Goal: Information Seeking & Learning: Learn about a topic

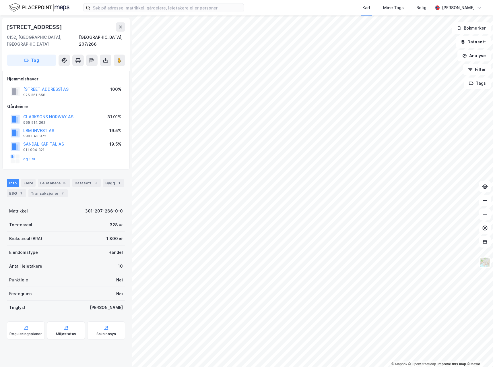
click at [229, 366] on html "Kart Mine Tags Bolig Jostein Faye-Petersen © Mapbox © OpenStreetMap Improve thi…" at bounding box center [246, 183] width 493 height 367
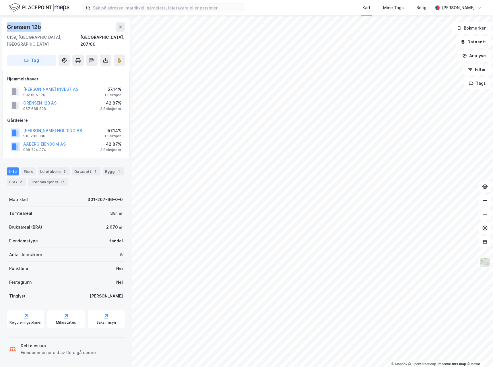
drag, startPoint x: 51, startPoint y: 26, endPoint x: 7, endPoint y: 27, distance: 44.2
click at [7, 27] on div "Grensen 12b 0159, Oslo, Oslo Oslo, 207/66 Tag" at bounding box center [65, 44] width 127 height 53
copy div "Grensen 12b"
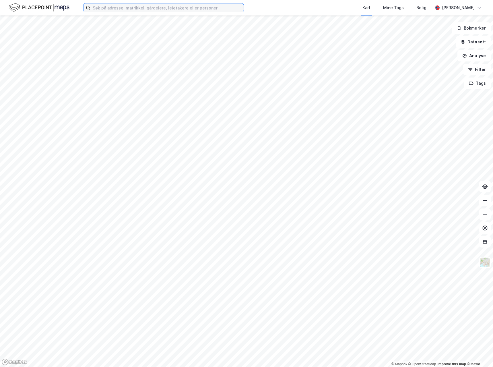
click at [115, 9] on input at bounding box center [166, 7] width 153 height 9
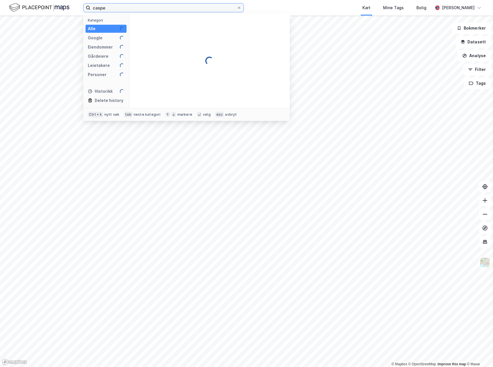
paste input "[PERSON_NAME] vei 10"
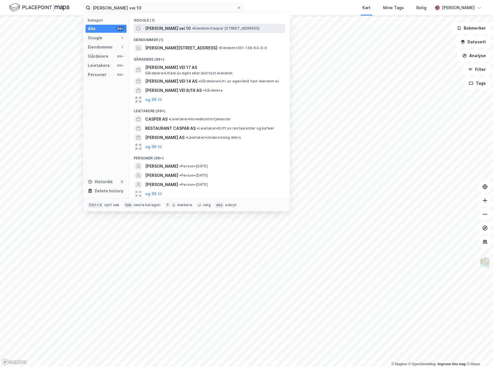
click at [205, 29] on span "• Eiendom • [PERSON_NAME][STREET_ADDRESS]" at bounding box center [225, 28] width 67 height 5
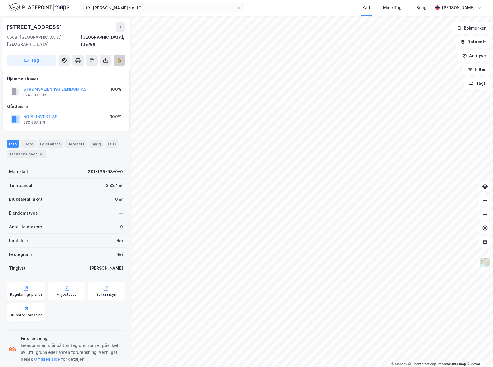
click at [121, 57] on image at bounding box center [119, 60] width 3 height 6
click at [46, 140] on div "Leietakere" at bounding box center [50, 143] width 25 height 7
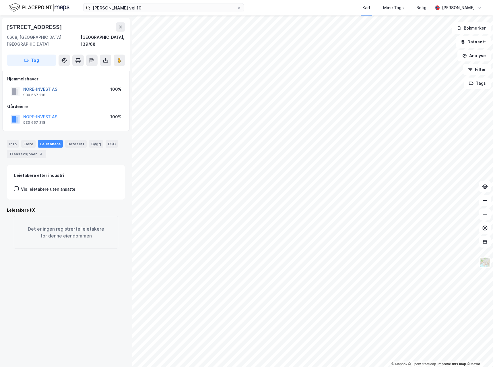
click at [0, 0] on button "NORE-INVEST AS" at bounding box center [0, 0] width 0 height 0
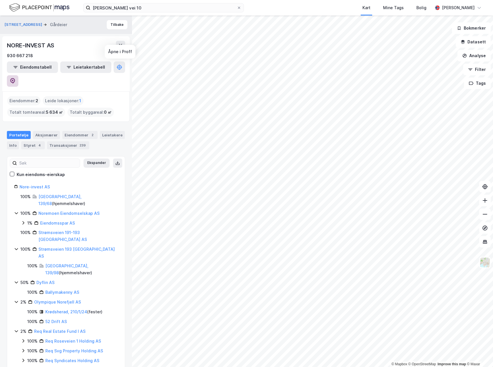
click at [15, 78] on icon at bounding box center [13, 81] width 6 height 6
click at [15, 211] on icon at bounding box center [16, 213] width 5 height 5
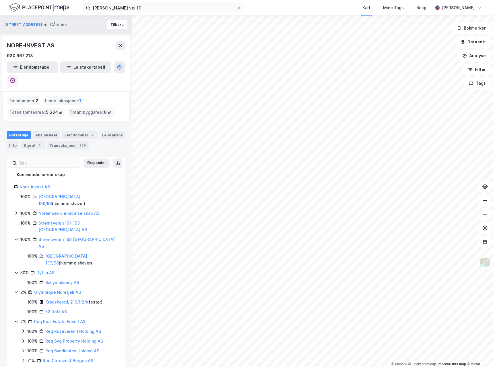
click at [16, 237] on icon at bounding box center [16, 239] width 5 height 5
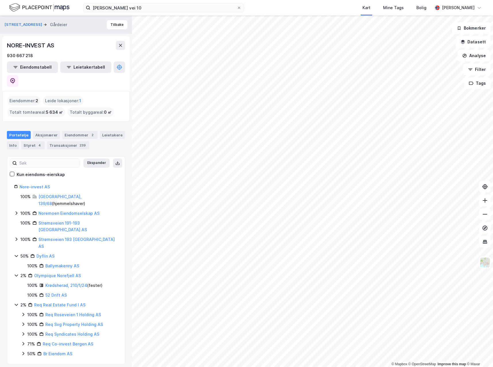
click at [16, 217] on div "100% [GEOGRAPHIC_DATA], 139/68 ( hjemmelshaver ) 100% Noremoen Eiendomselskap A…" at bounding box center [66, 275] width 104 height 164
click at [15, 253] on icon at bounding box center [16, 255] width 5 height 5
click at [13, 231] on div "Nore-invest AS 100% [GEOGRAPHIC_DATA], 139/68 ( hjemmelshaver ) 100% Noremoen E…" at bounding box center [66, 265] width 118 height 164
click at [12, 234] on div "Nore-invest AS 100% [GEOGRAPHIC_DATA], 139/68 ( hjemmelshaver ) 100% Noremoen E…" at bounding box center [66, 265] width 118 height 164
click at [15, 263] on icon at bounding box center [16, 265] width 5 height 5
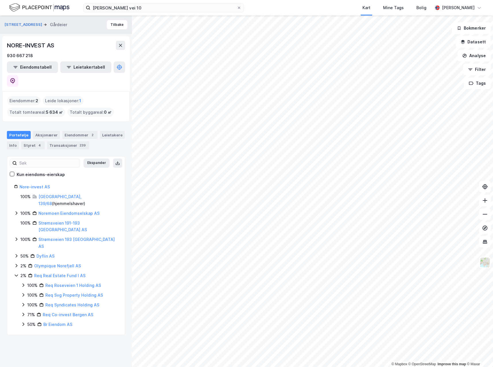
click at [16, 274] on icon at bounding box center [16, 275] width 3 height 2
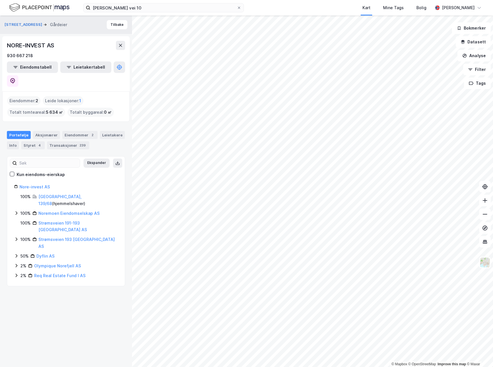
click at [16, 211] on icon at bounding box center [16, 213] width 5 height 5
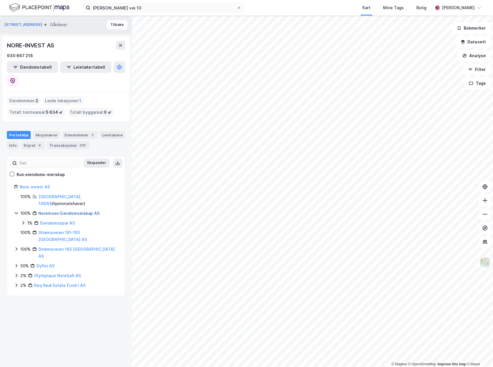
click at [85, 211] on link "Noremoen Eiendomselskap AS" at bounding box center [68, 213] width 61 height 5
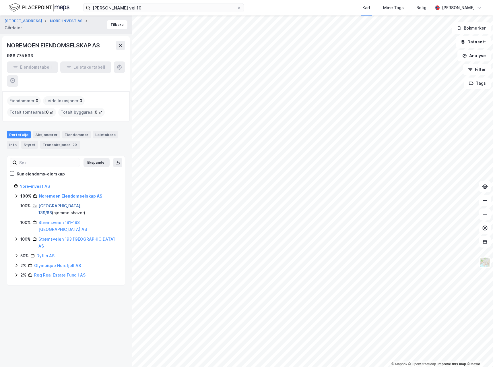
click at [54, 203] on link "[GEOGRAPHIC_DATA], 139/68" at bounding box center [59, 209] width 43 height 12
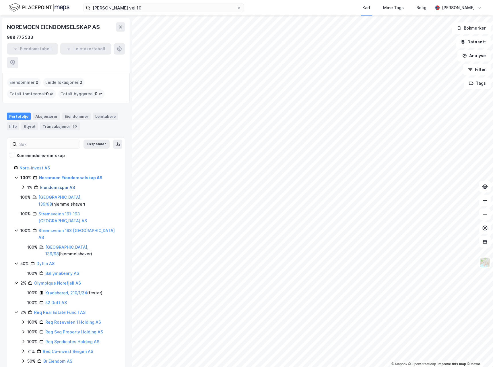
click at [57, 185] on link "Eiendomsspar AS" at bounding box center [57, 187] width 35 height 5
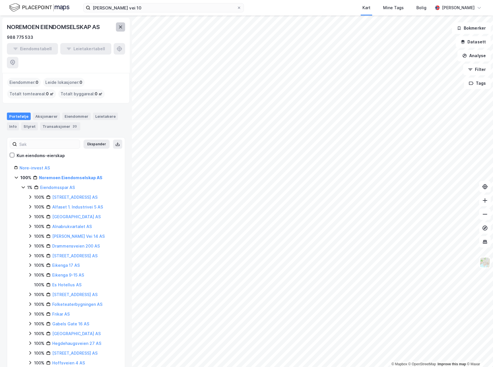
click at [120, 27] on icon at bounding box center [120, 27] width 3 height 3
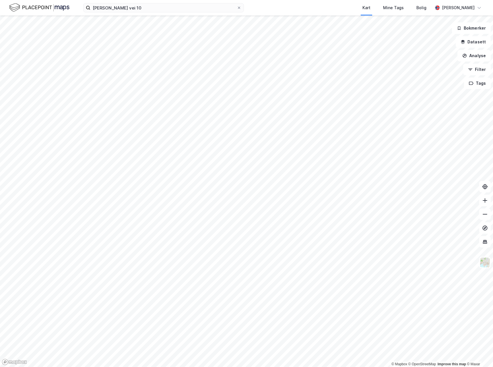
click at [152, 13] on div "[PERSON_NAME] vei 10 Kart Mine Tags [PERSON_NAME]" at bounding box center [246, 7] width 493 height 15
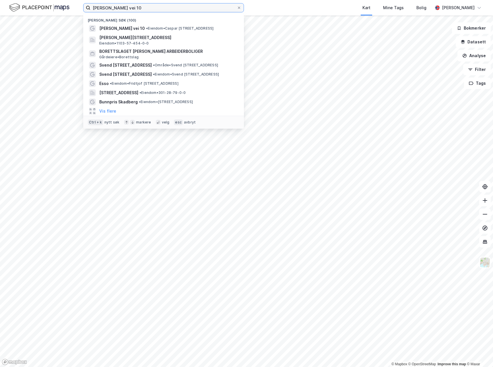
click at [152, 10] on input "[PERSON_NAME] vei 10" at bounding box center [163, 7] width 146 height 9
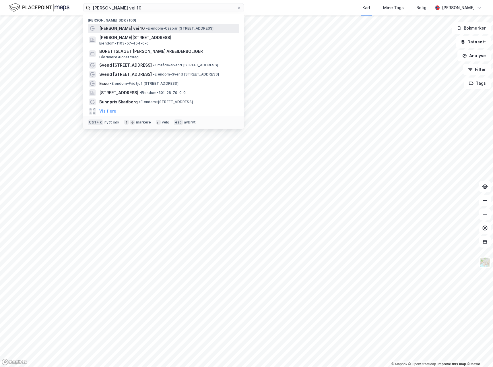
click at [147, 24] on div "[PERSON_NAME] vei 10 • Eiendom • [PERSON_NAME][STREET_ADDRESS]" at bounding box center [163, 28] width 151 height 9
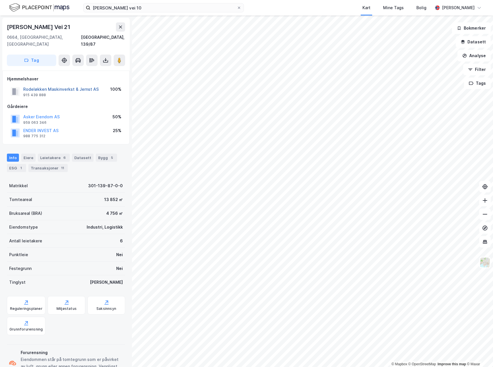
click at [0, 0] on button "Rodeløkken Maskinverkst & Jernst AS" at bounding box center [0, 0] width 0 height 0
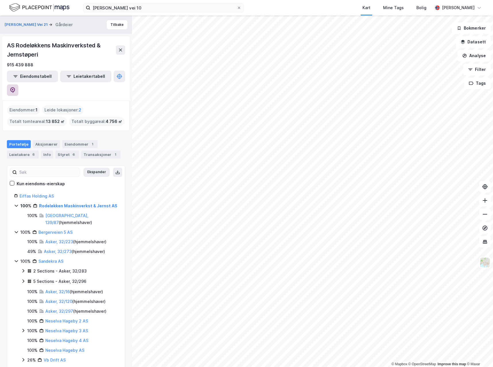
click at [13, 89] on icon at bounding box center [13, 90] width 2 height 2
click at [16, 258] on icon at bounding box center [16, 260] width 5 height 5
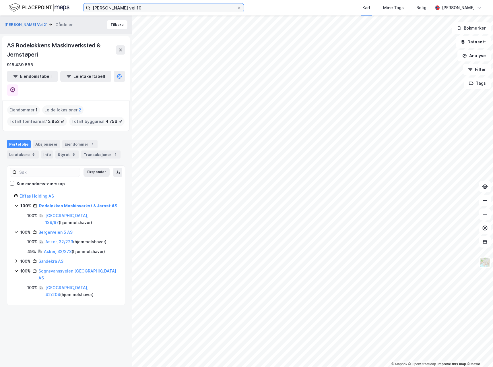
click at [138, 11] on input "[PERSON_NAME] vei 10" at bounding box center [163, 7] width 146 height 9
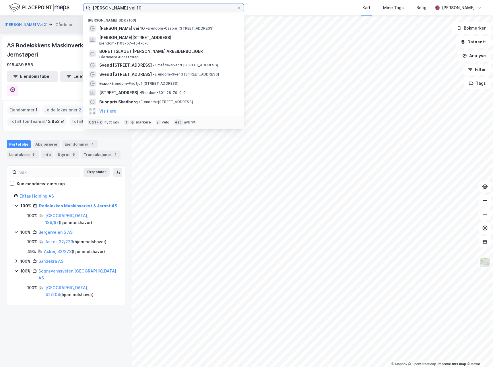
paste input "Frognerveien 54"
type input "Frognerveien 54"
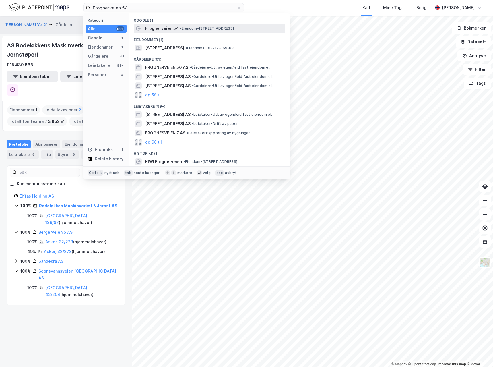
click at [157, 31] on span "Frognerveien 54" at bounding box center [162, 28] width 34 height 7
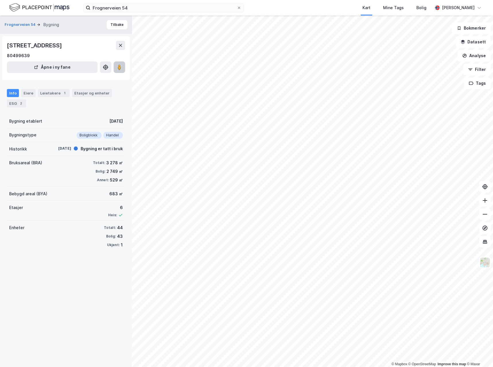
click at [116, 66] on button at bounding box center [119, 66] width 11 height 11
